Goal: Task Accomplishment & Management: Use online tool/utility

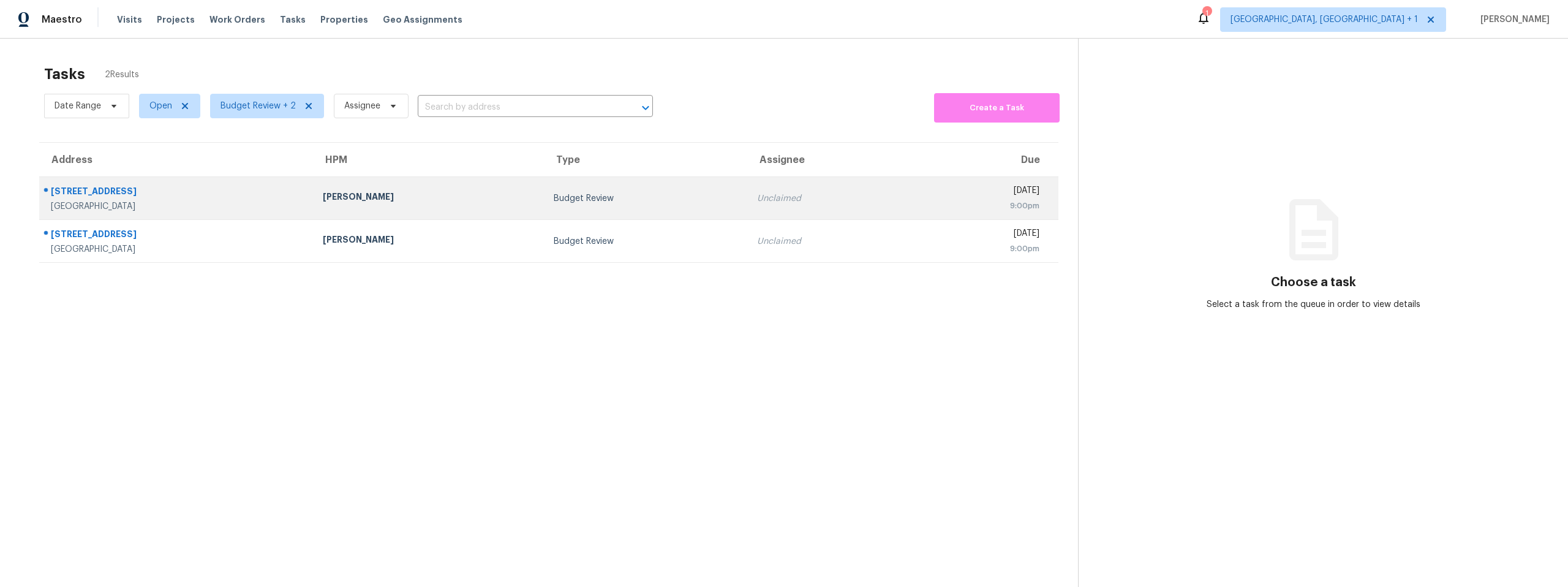
click at [410, 194] on div "[PERSON_NAME]" at bounding box center [429, 198] width 212 height 15
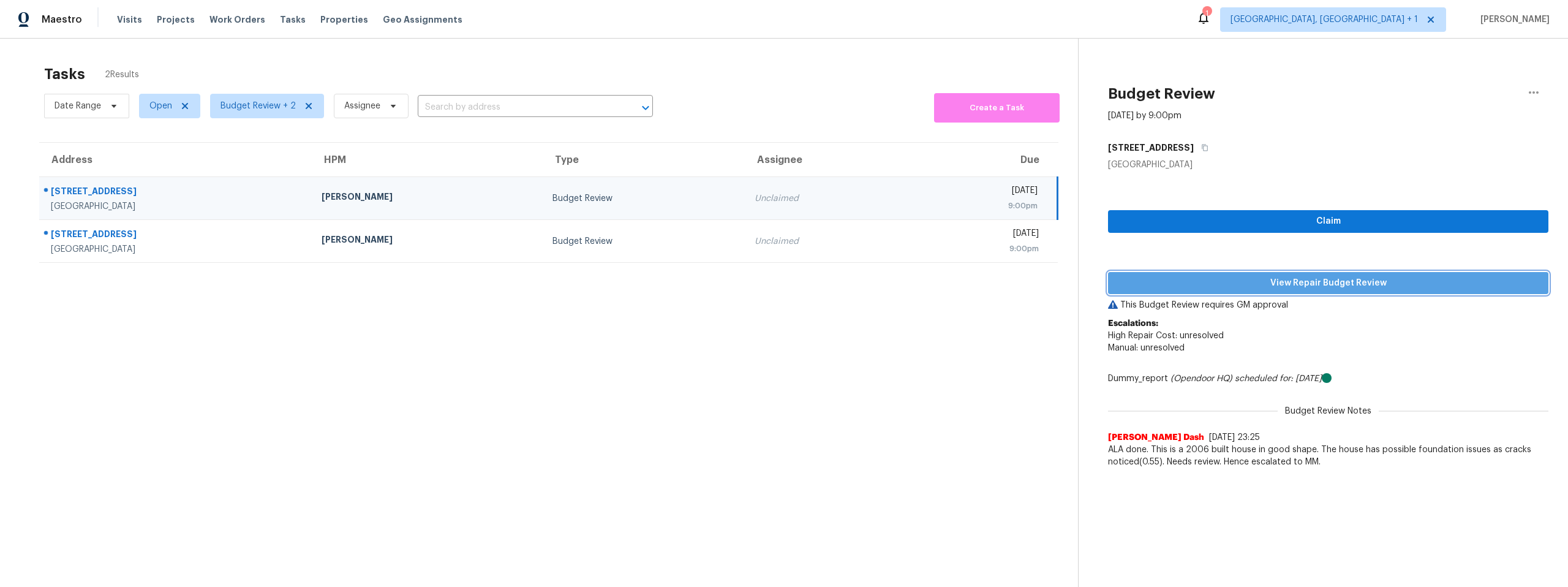
click at [1310, 284] on span "View Repair Budget Review" at bounding box center [1328, 283] width 421 height 15
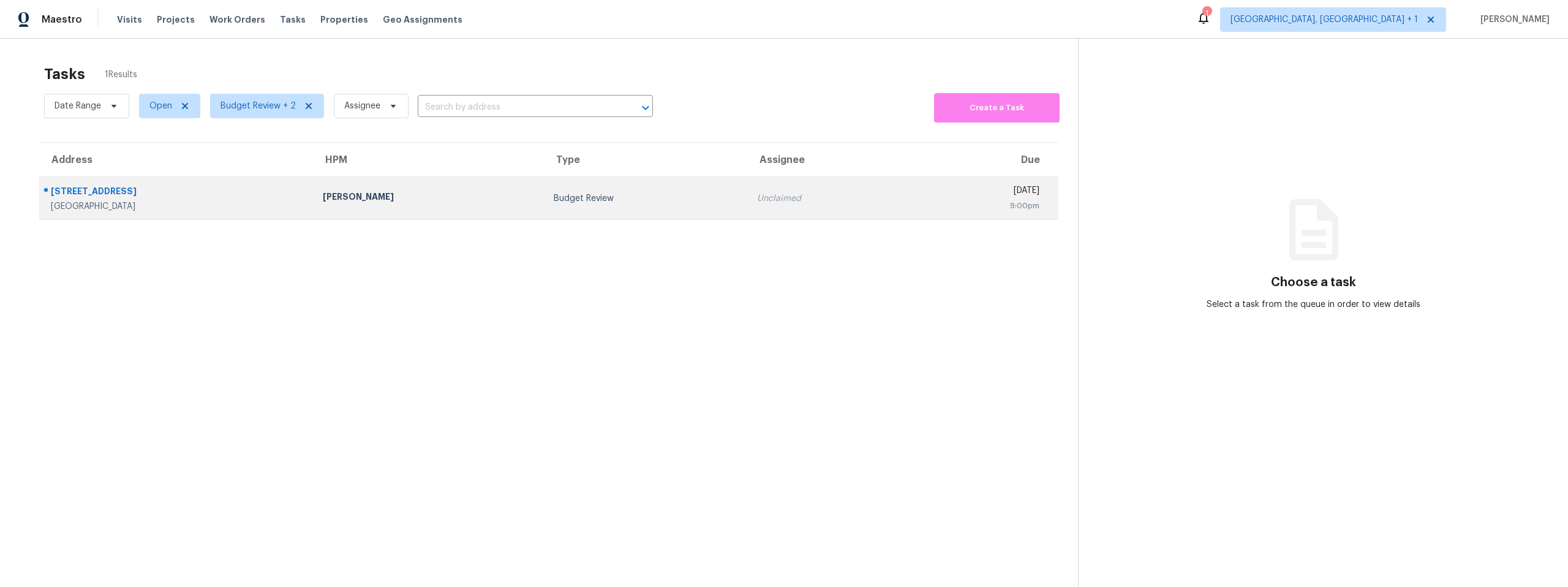
click at [228, 193] on div "[STREET_ADDRESS]" at bounding box center [177, 193] width 253 height 15
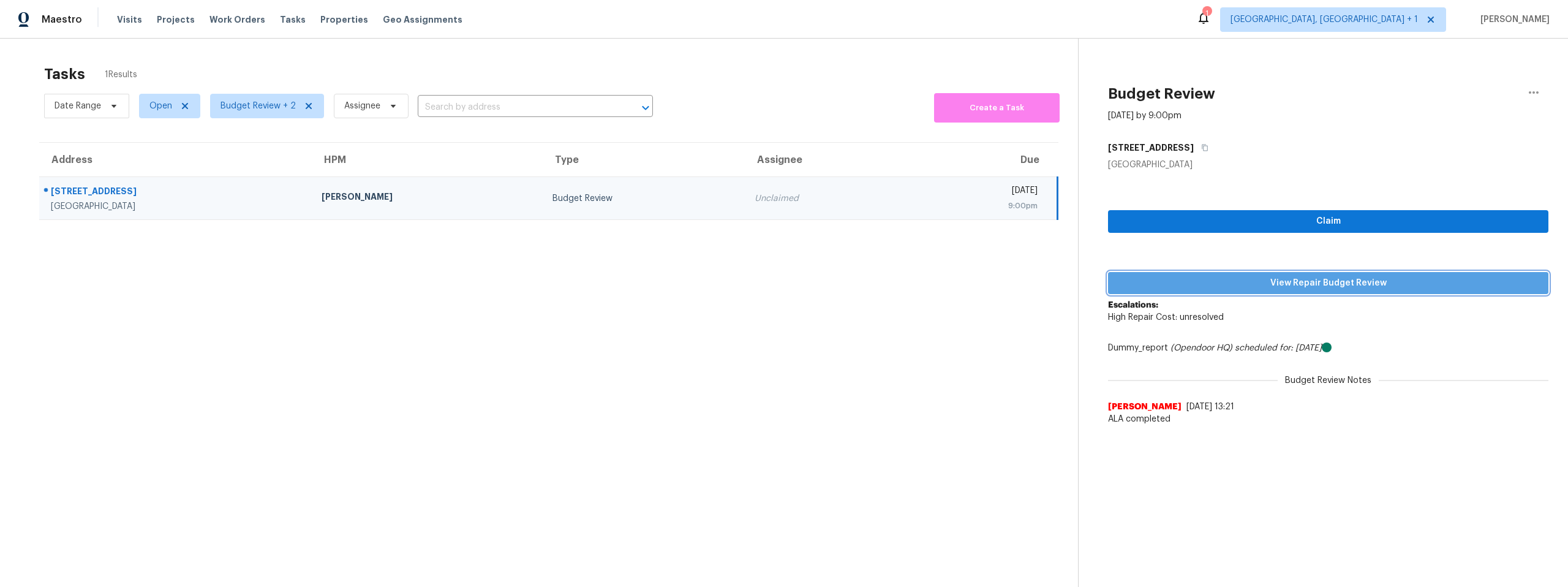
click at [1316, 287] on span "View Repair Budget Review" at bounding box center [1328, 283] width 421 height 15
